Goal: Find contact information: Find contact information

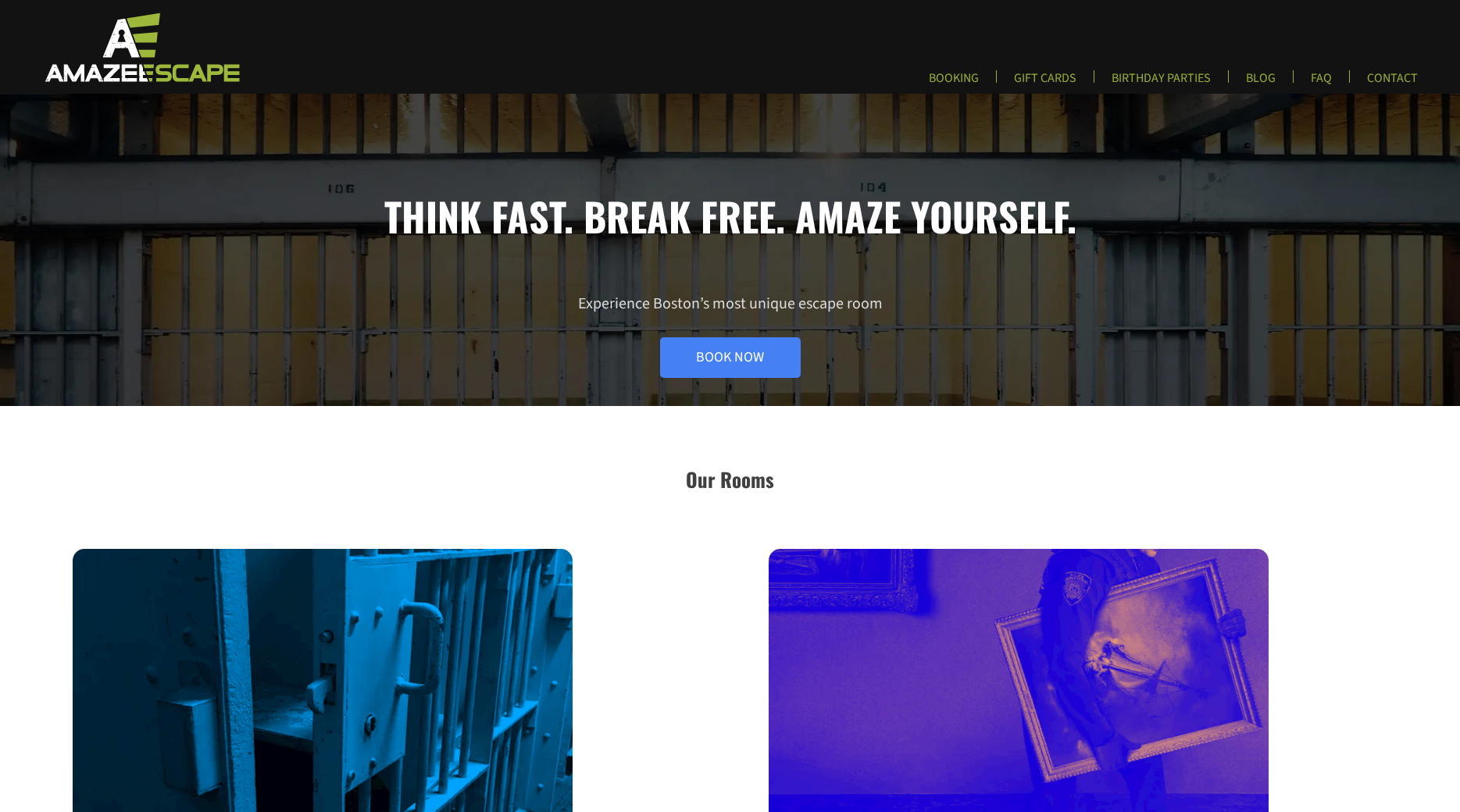
scroll to position [8, 0]
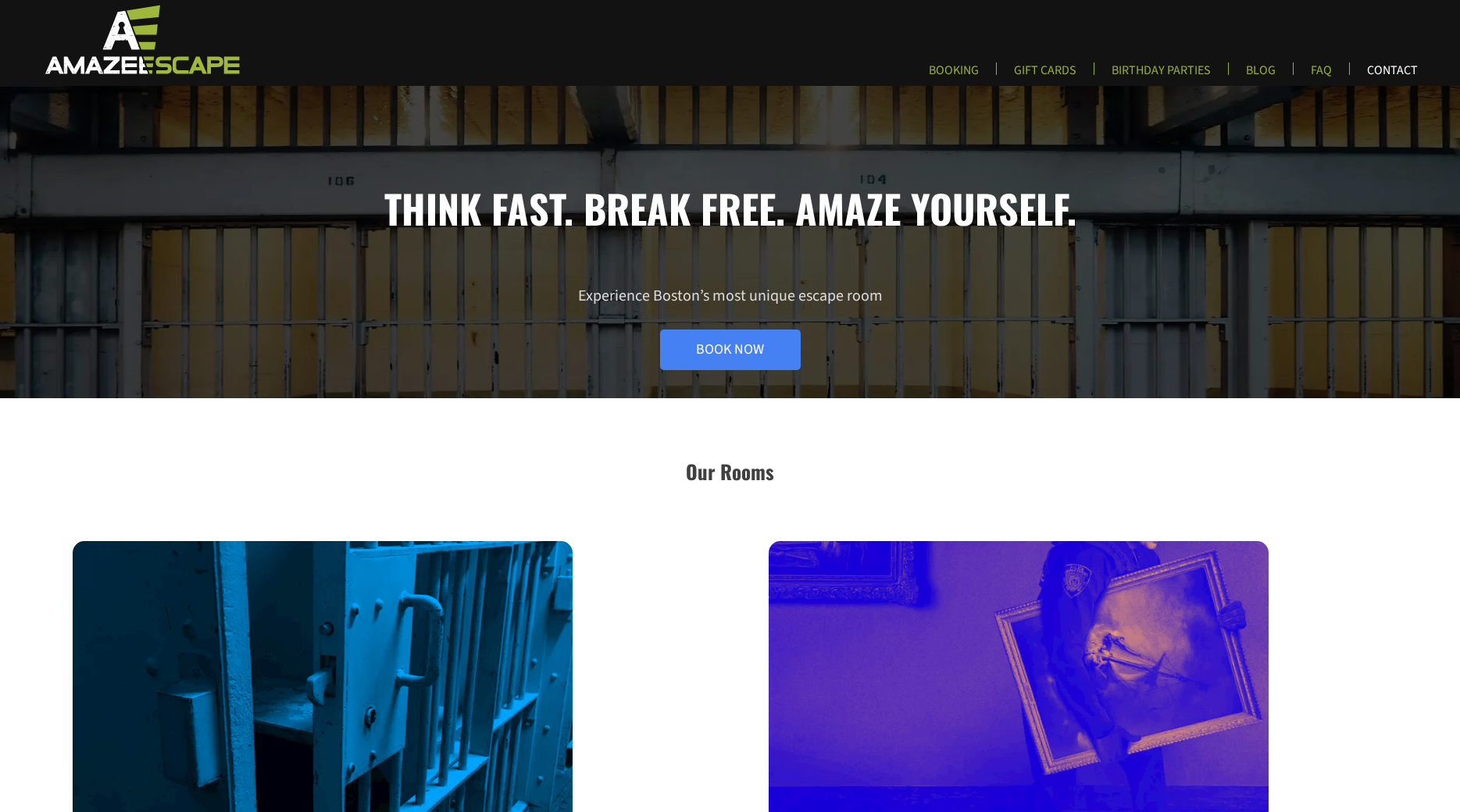
click at [1372, 68] on link "CONTACT" at bounding box center [1392, 75] width 76 height 26
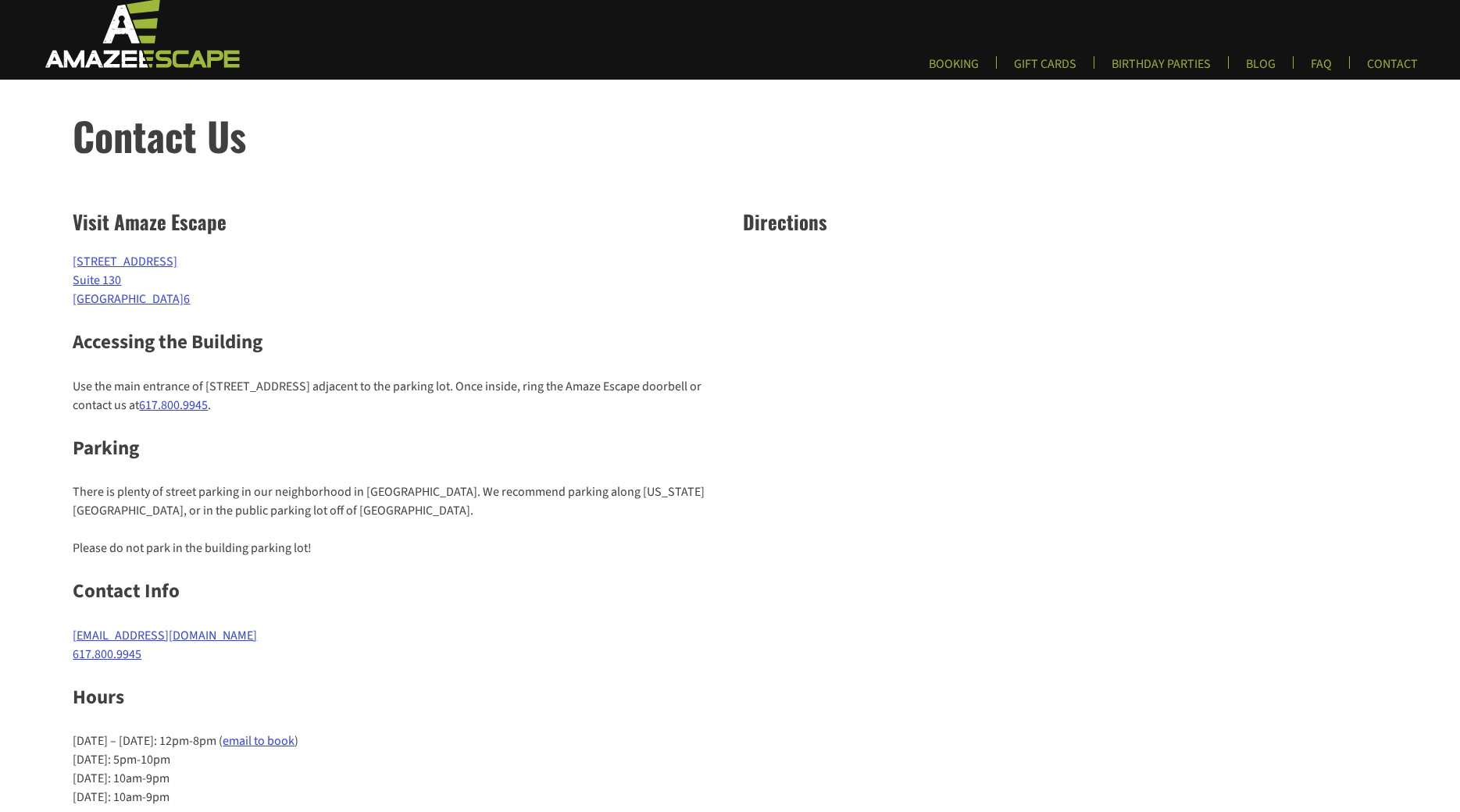
scroll to position [17, 0]
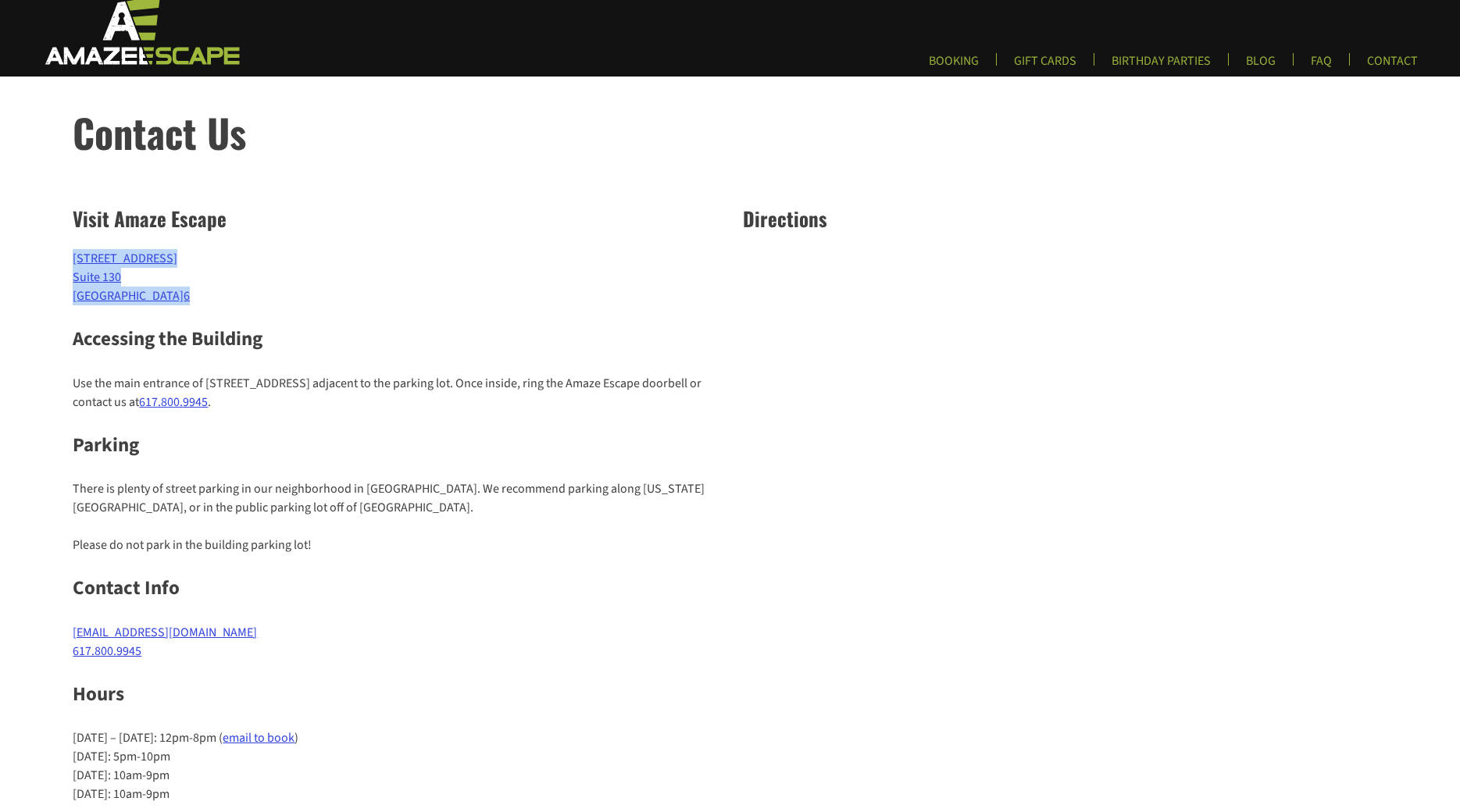
drag, startPoint x: 188, startPoint y: 298, endPoint x: 70, endPoint y: 264, distance: 122.8
click at [70, 264] on div "Visit Amaze Escape [STREET_ADDRESS] Accessing the Building Use the main entranc…" at bounding box center [730, 523] width 1460 height 672
copy p "[STREET_ADDRESS] 6"
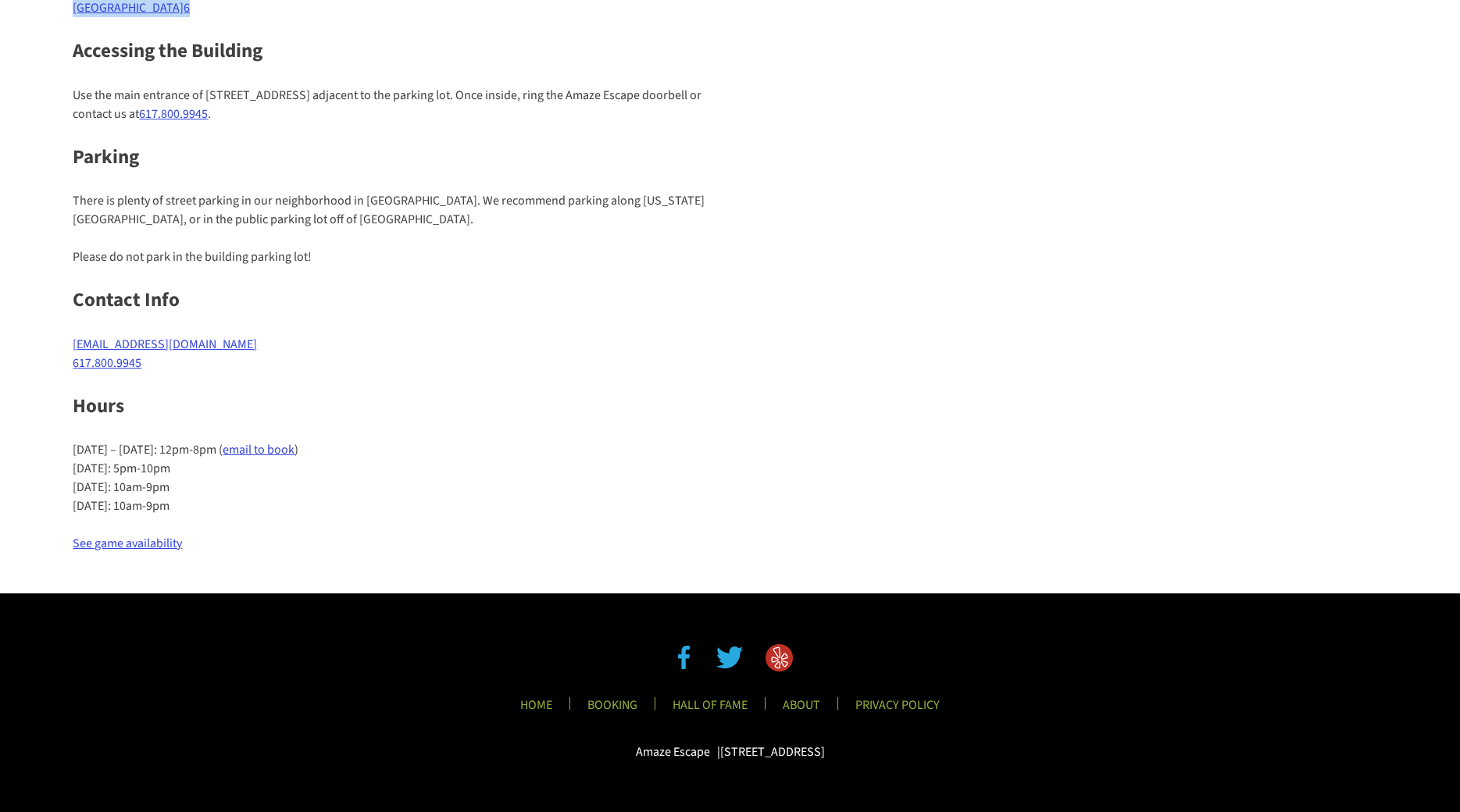
scroll to position [0, 0]
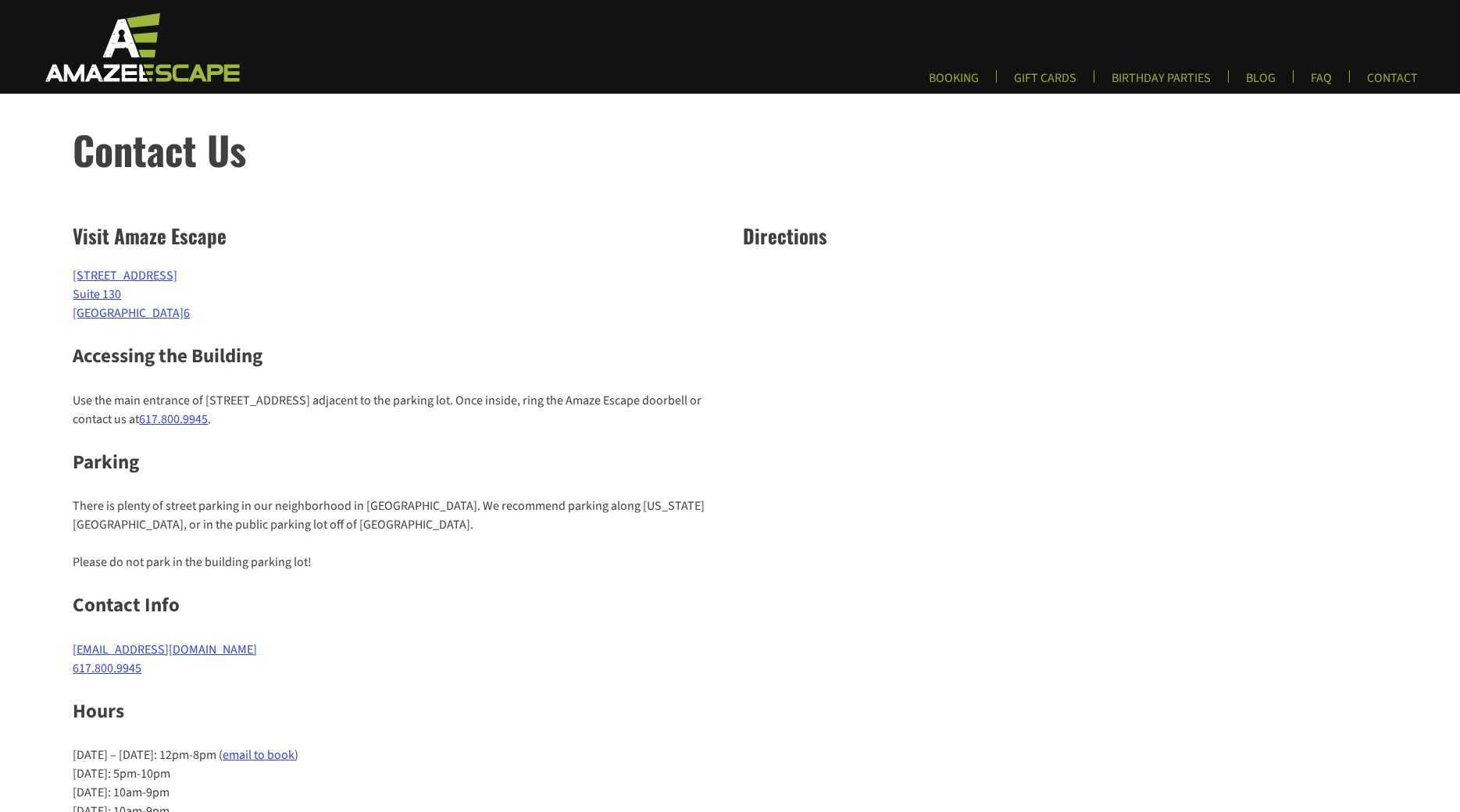
click at [741, 157] on h1 "Contact Us" at bounding box center [766, 149] width 1387 height 58
click at [129, 61] on img at bounding box center [140, 47] width 231 height 72
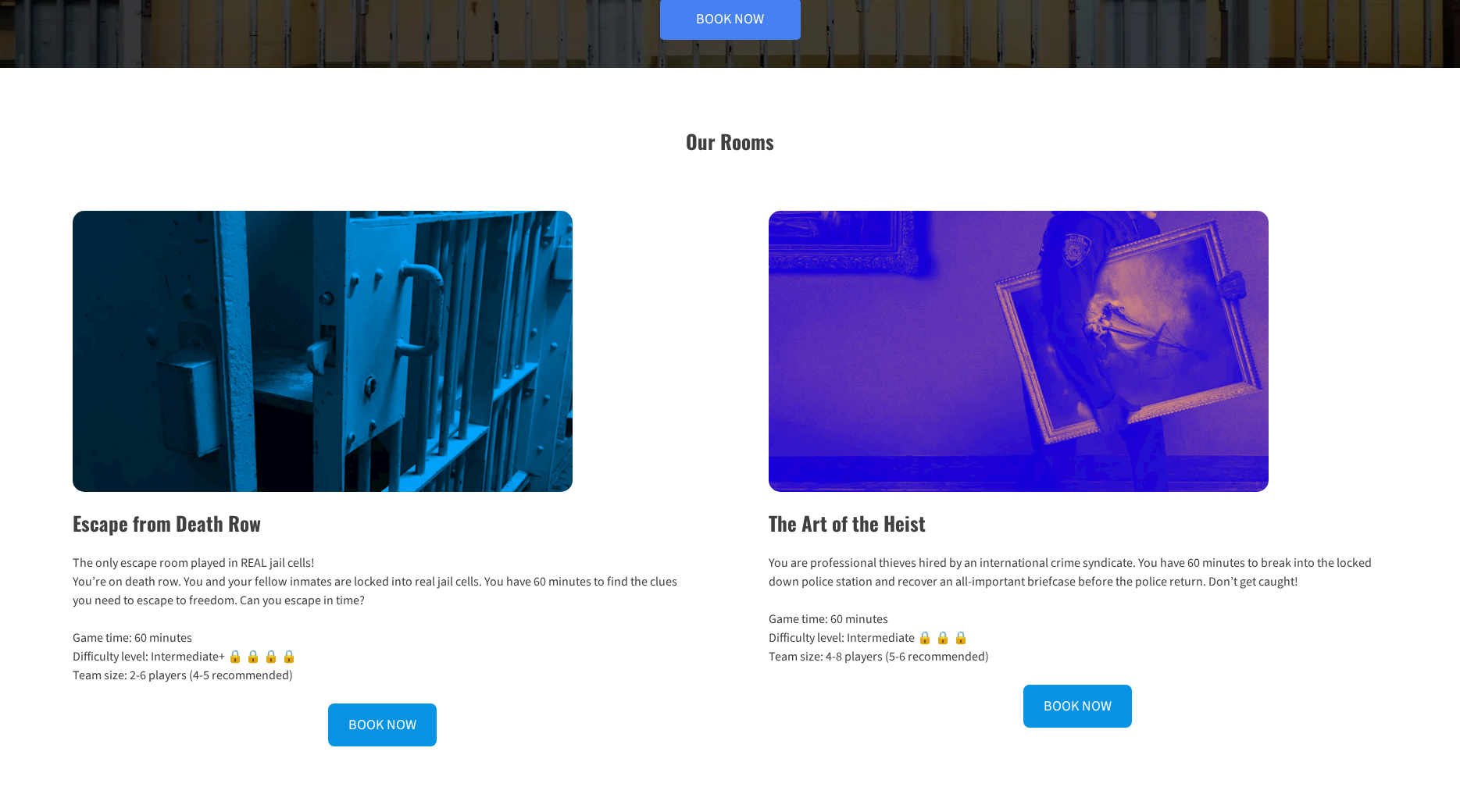
scroll to position [339, 0]
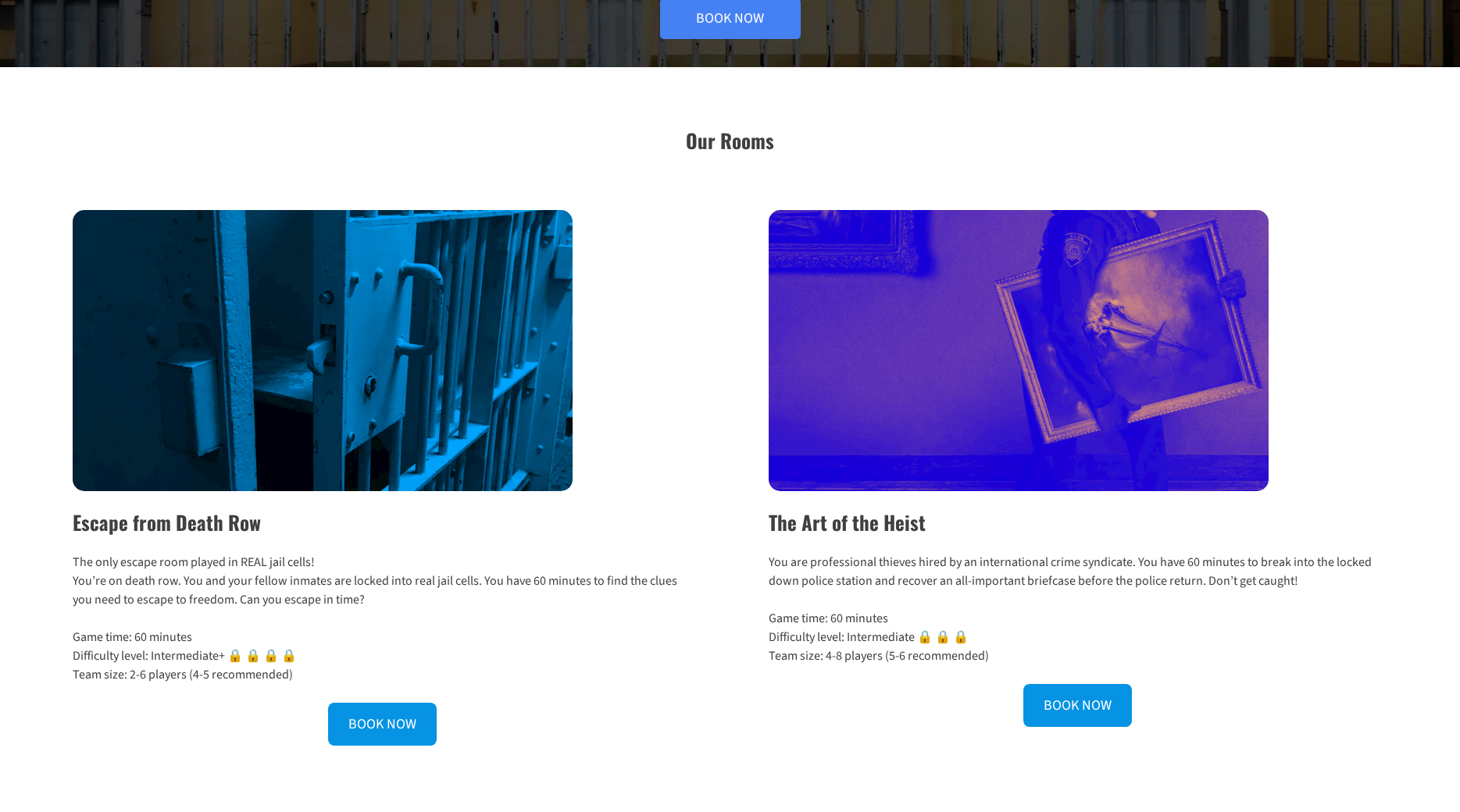
click at [215, 678] on p "Game time: 60 minutes Difficulty level: Intermediate+ 🔒 🔒 🔒 🔒 Team size: 2-6 pl…" at bounding box center [382, 656] width 618 height 56
